Goal: Information Seeking & Learning: Learn about a topic

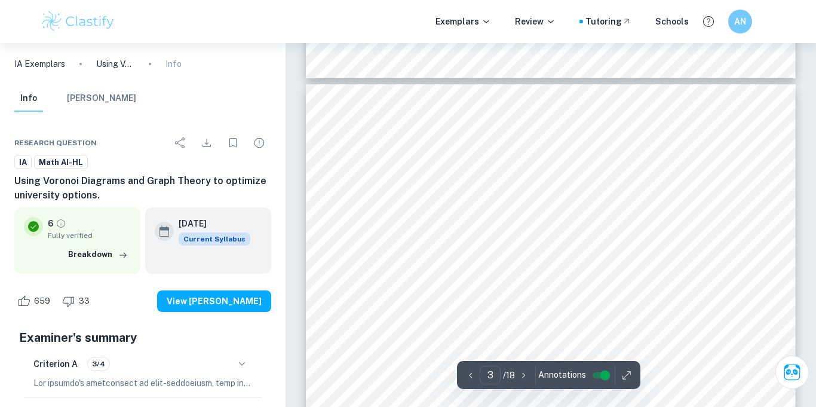
scroll to position [1447, 0]
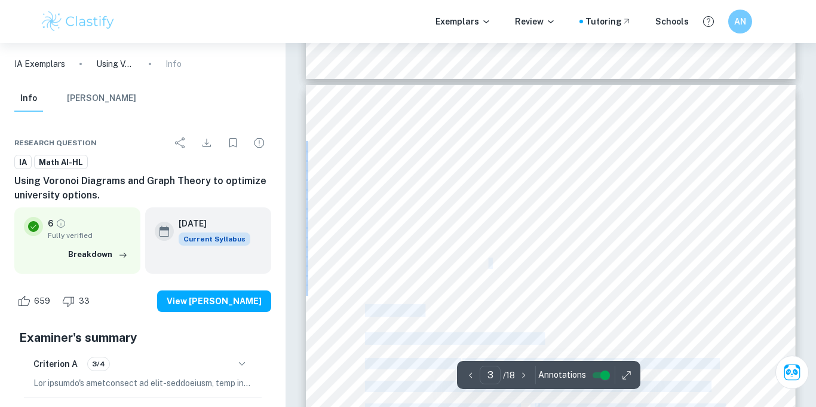
drag, startPoint x: 497, startPoint y: 264, endPoint x: 451, endPoint y: 227, distance: 58.7
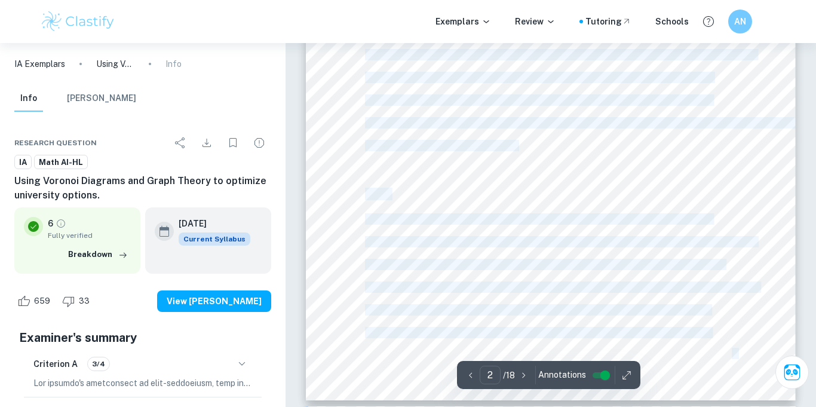
scroll to position [1011, 0]
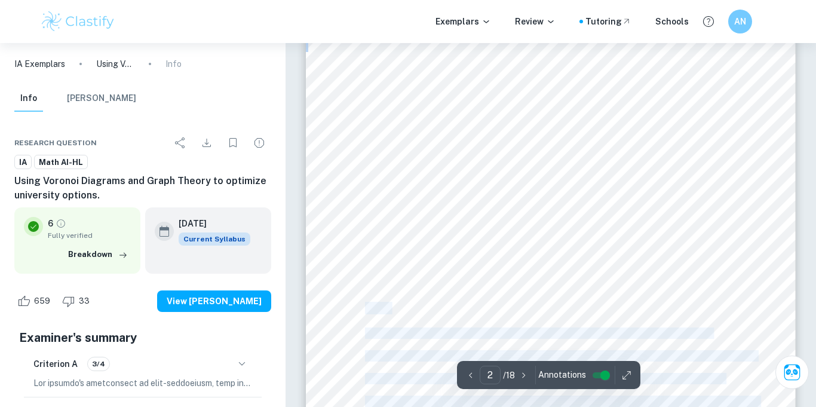
drag, startPoint x: 499, startPoint y: 267, endPoint x: 367, endPoint y: 311, distance: 139.5
copy div "Aim: This investigation aims to use a Voronoi Diagram to determine the optimal …"
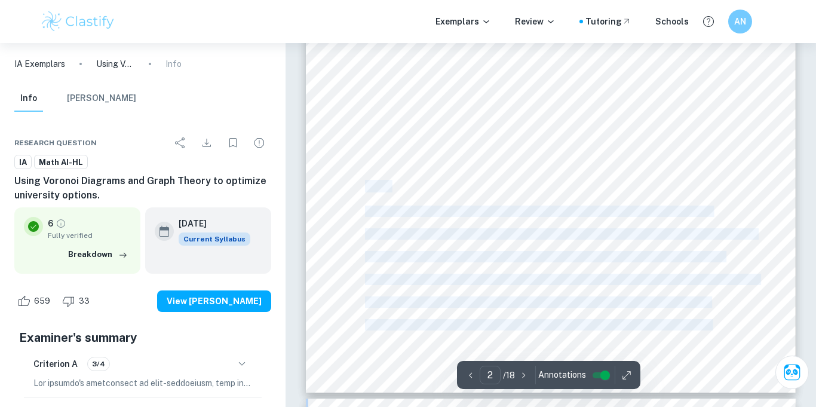
scroll to position [1136, 0]
click at [379, 158] on div "1 Introduction: Rationale: As an IBDP student in my final year of high school, …" at bounding box center [551, 44] width 490 height 693
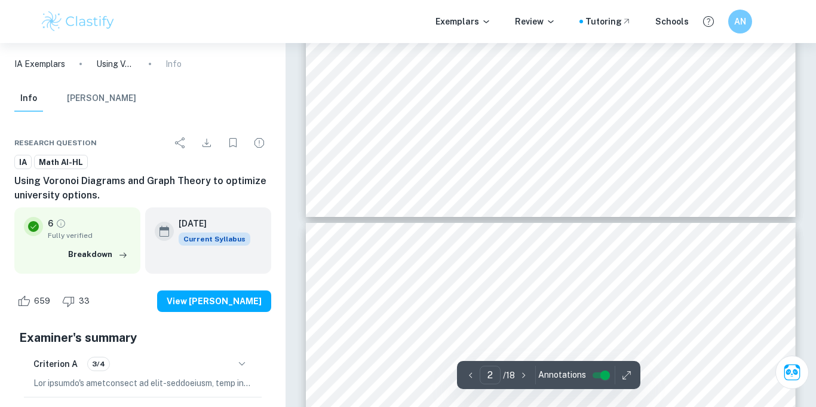
scroll to position [1310, 0]
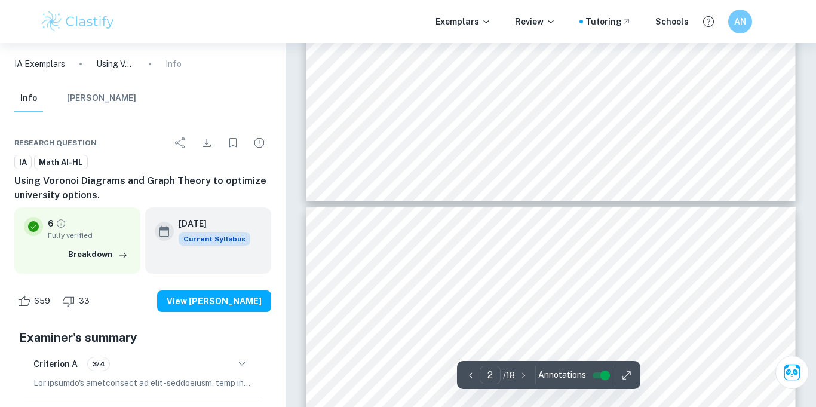
type input "3"
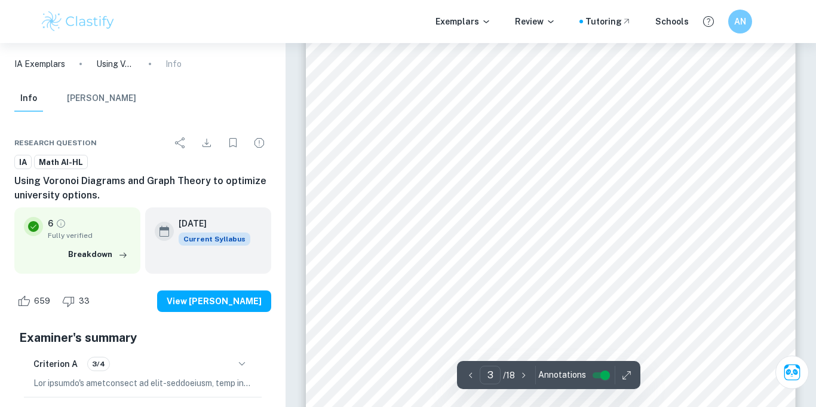
scroll to position [1675, 0]
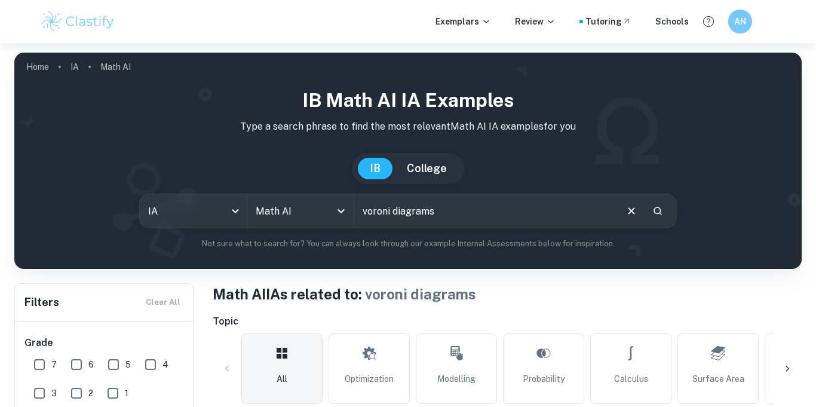
scroll to position [364, 0]
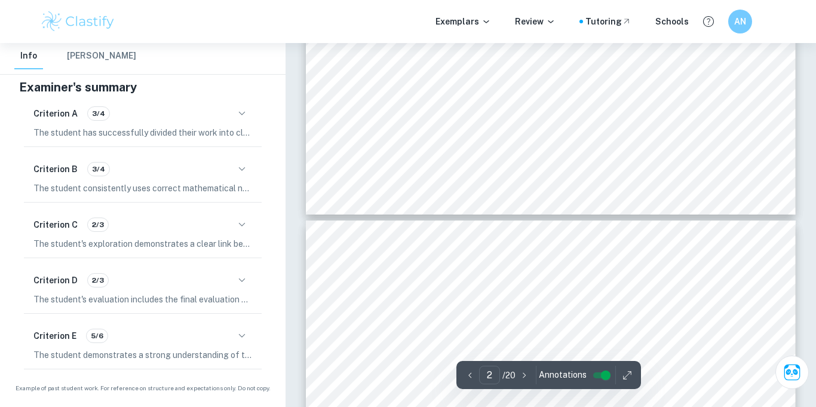
type input "3"
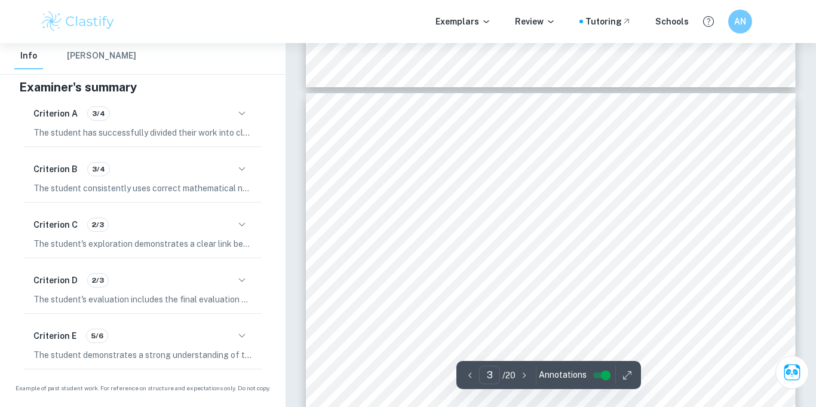
scroll to position [1443, 0]
